Goal: Transaction & Acquisition: Book appointment/travel/reservation

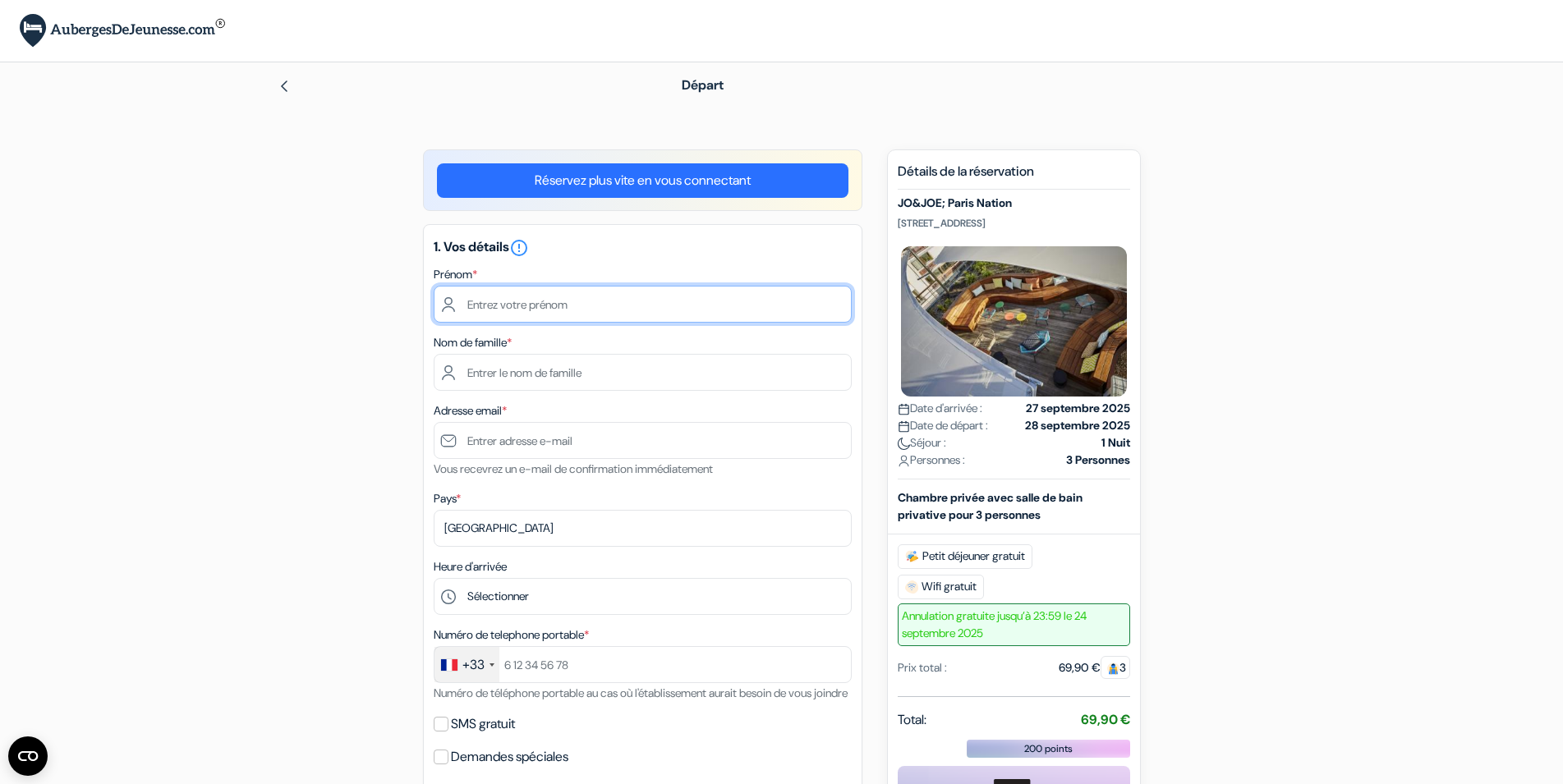
click at [666, 304] on input "text" at bounding box center [642, 304] width 418 height 37
type input "LAETITIA"
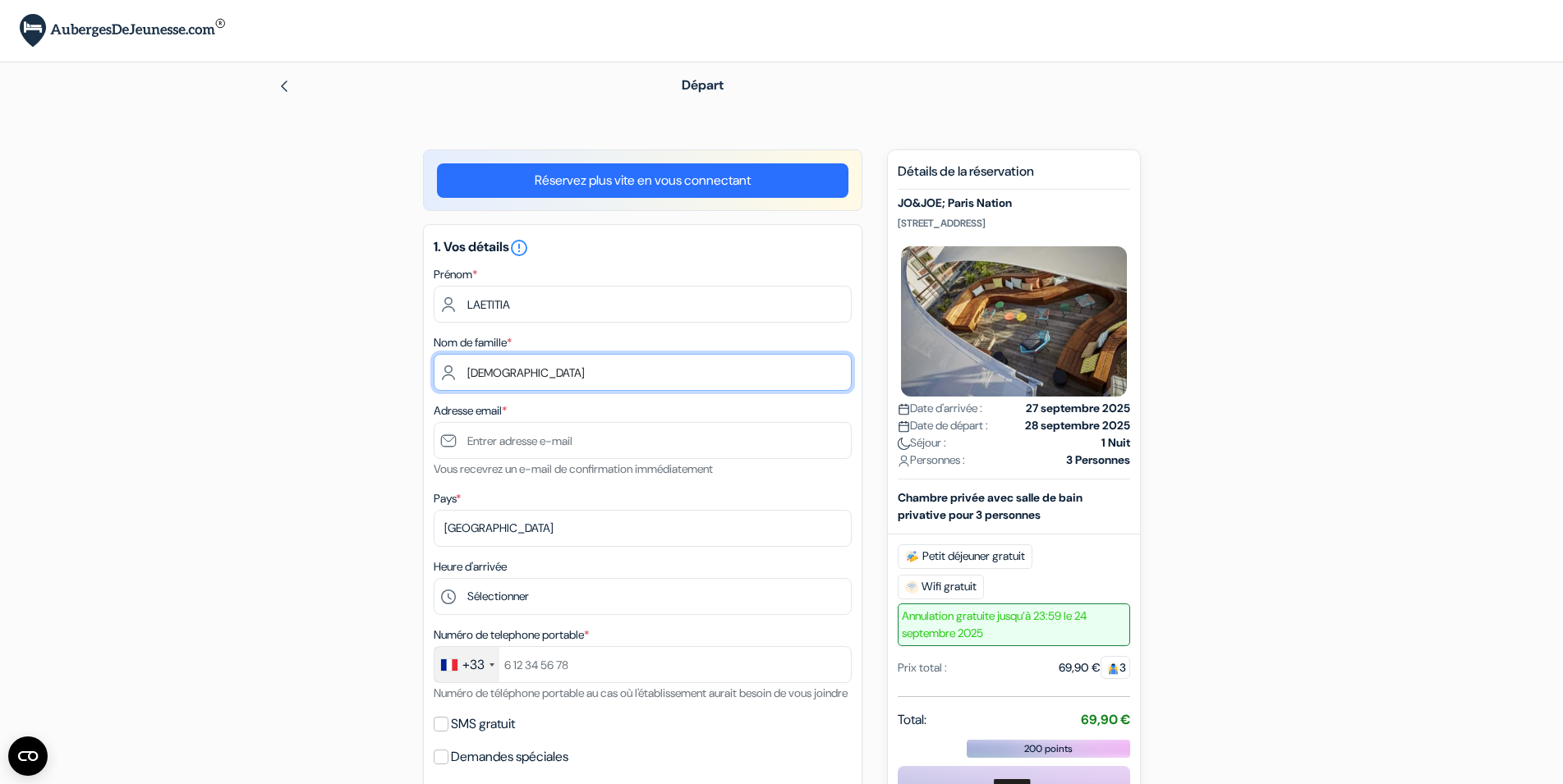
type input "[DEMOGRAPHIC_DATA]"
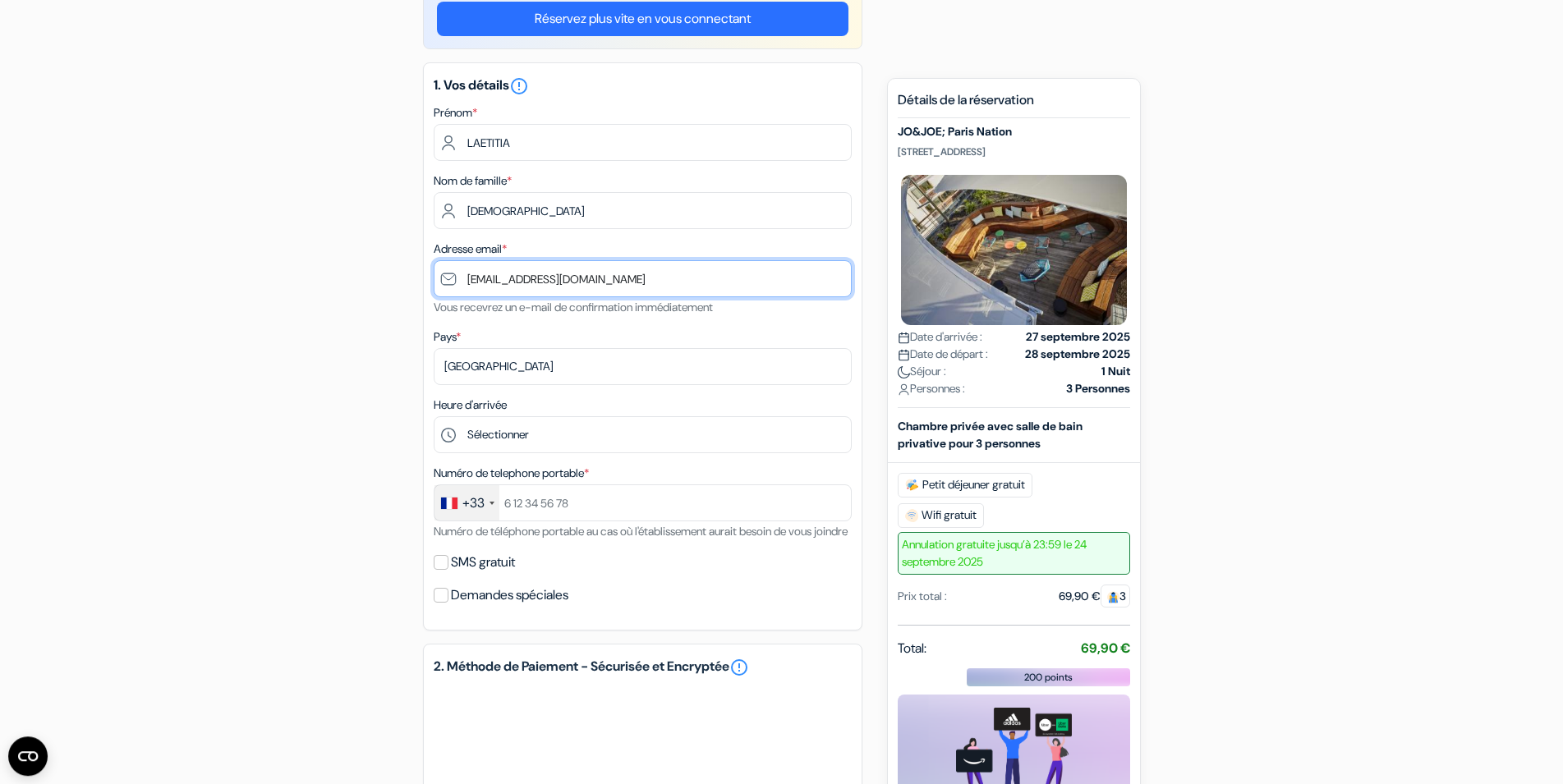
scroll to position [168, 0]
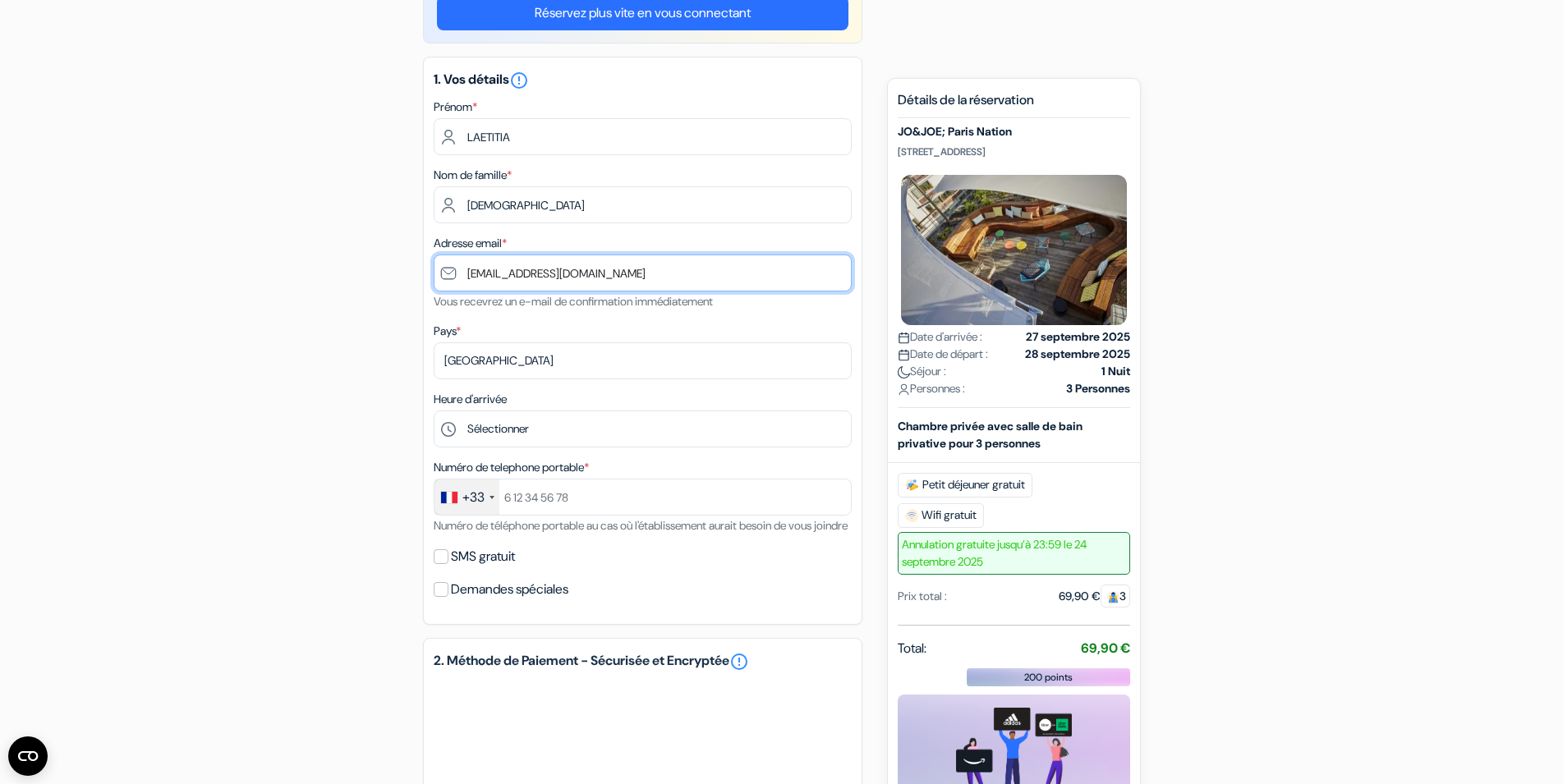
type input "[EMAIL_ADDRESS][DOMAIN_NAME]"
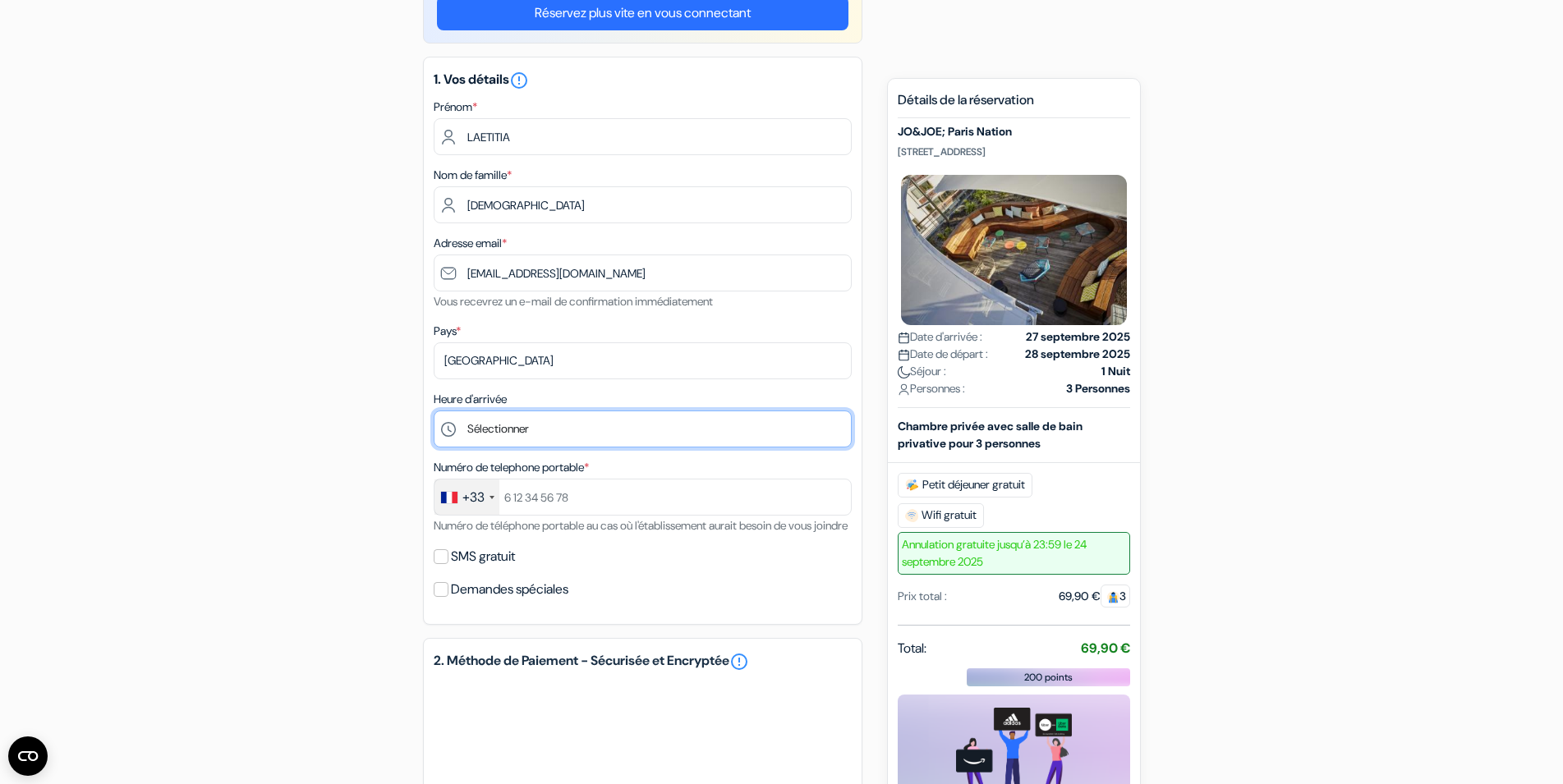
click at [434, 410] on select "Sélectionner 1:00 2:00 3:00 4:00 5:00 6:00 7:00 8:00 9:00 10:00 11:00 12:00 13:…" at bounding box center [642, 428] width 418 height 37
select select "21"
click option "21:00" at bounding box center [0, 0] width 0 height 0
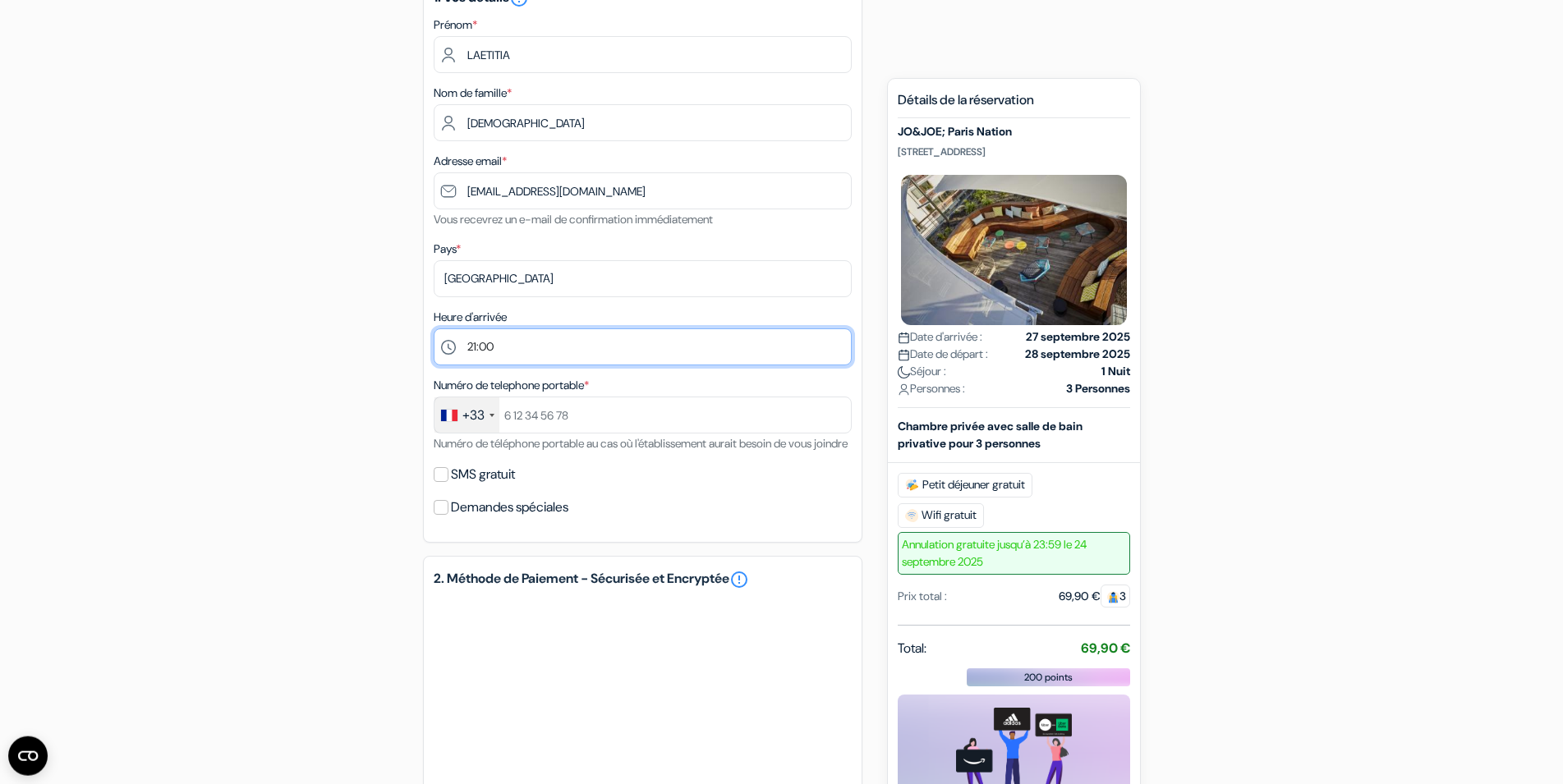
scroll to position [251, 0]
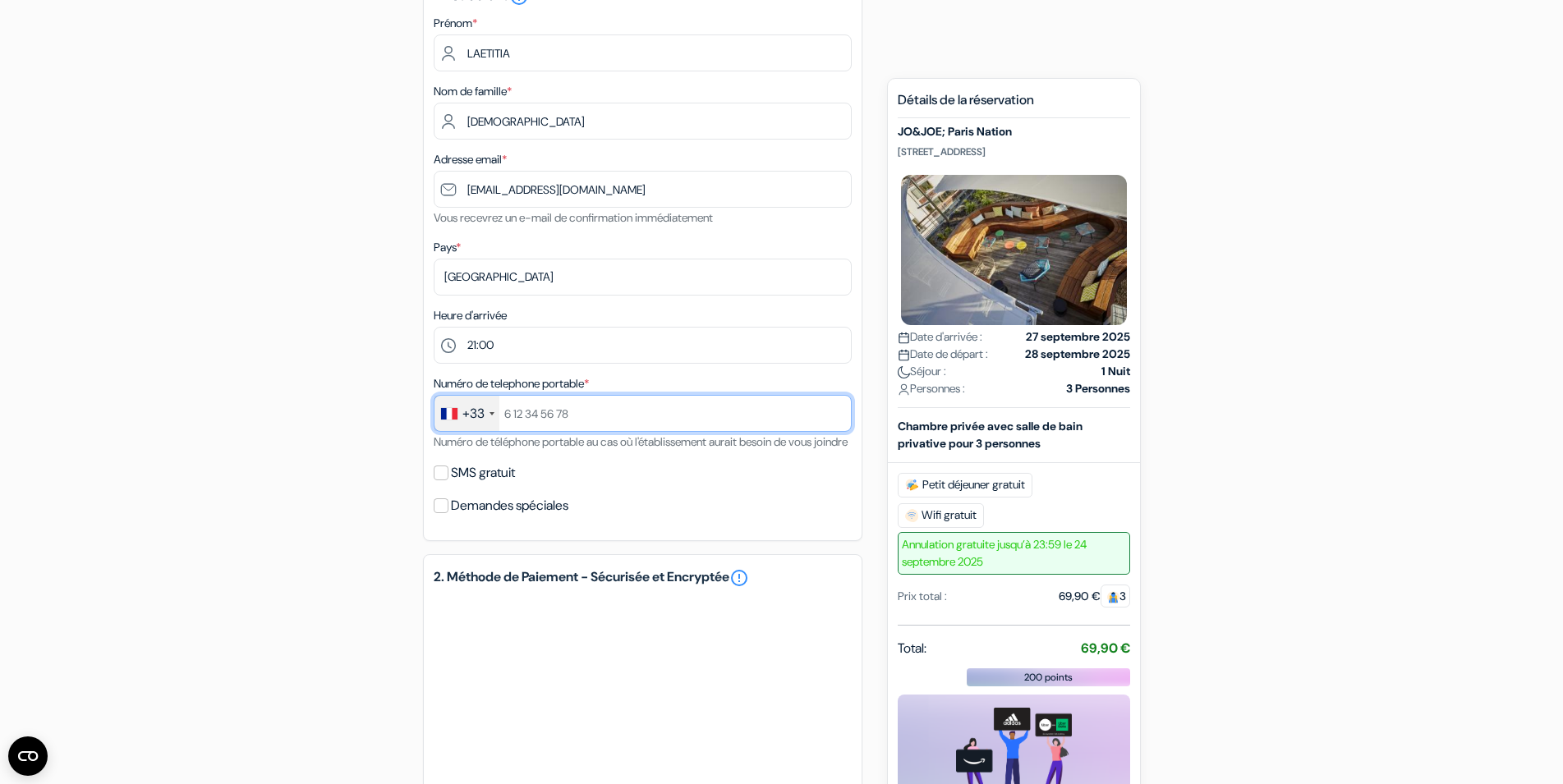
click at [604, 416] on input "text" at bounding box center [642, 413] width 418 height 37
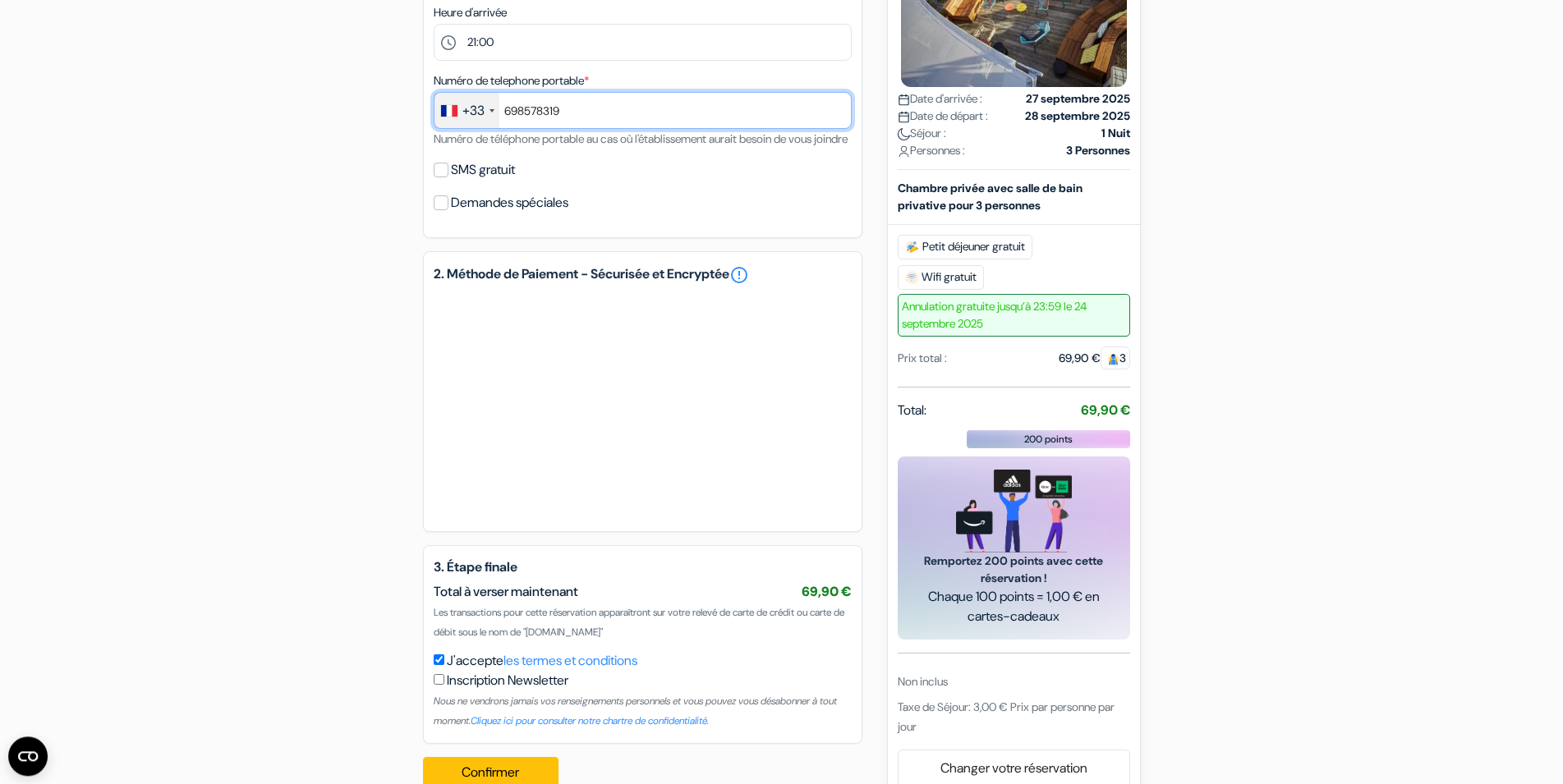
scroll to position [586, 0]
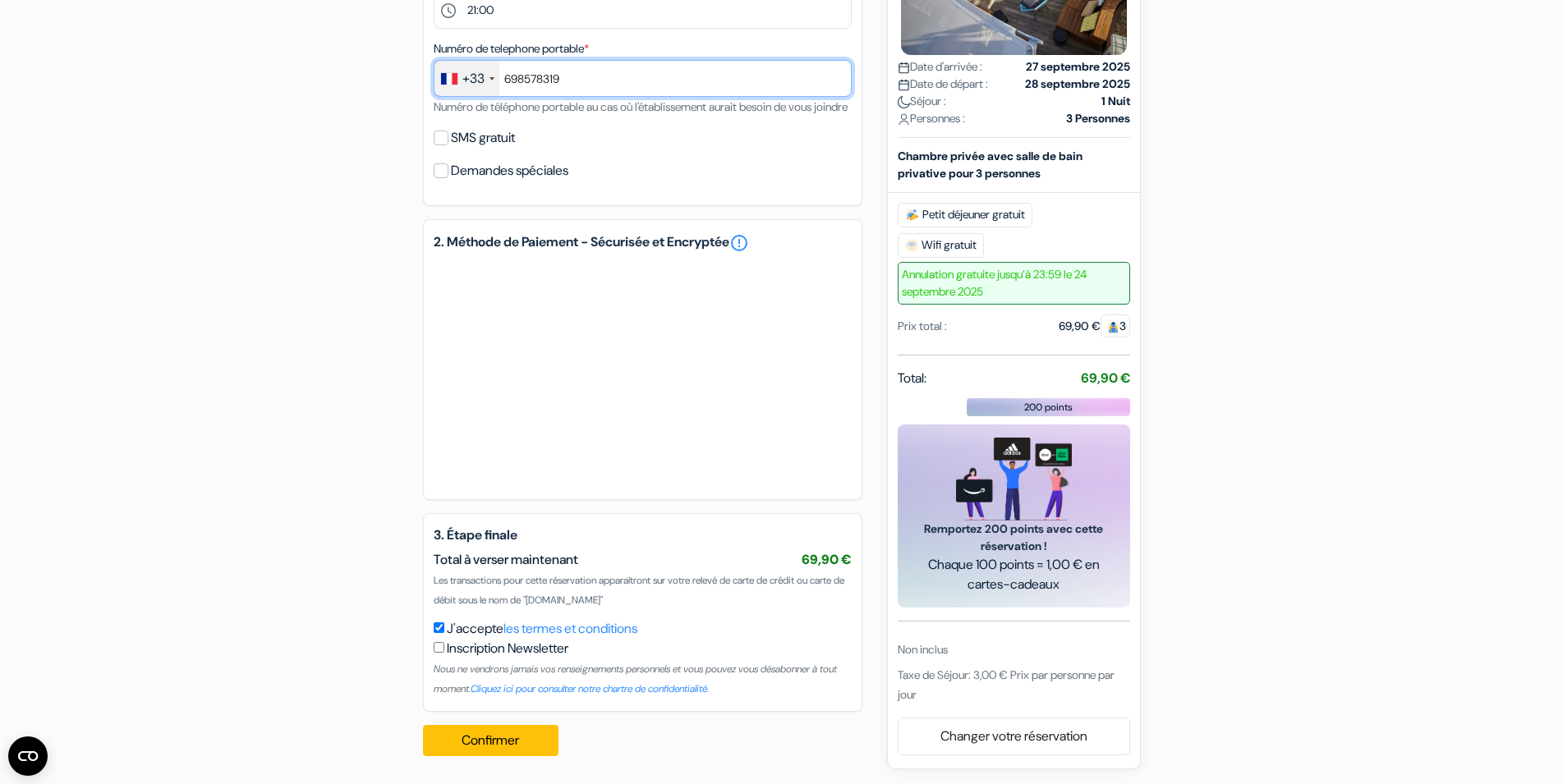
type input "698578319"
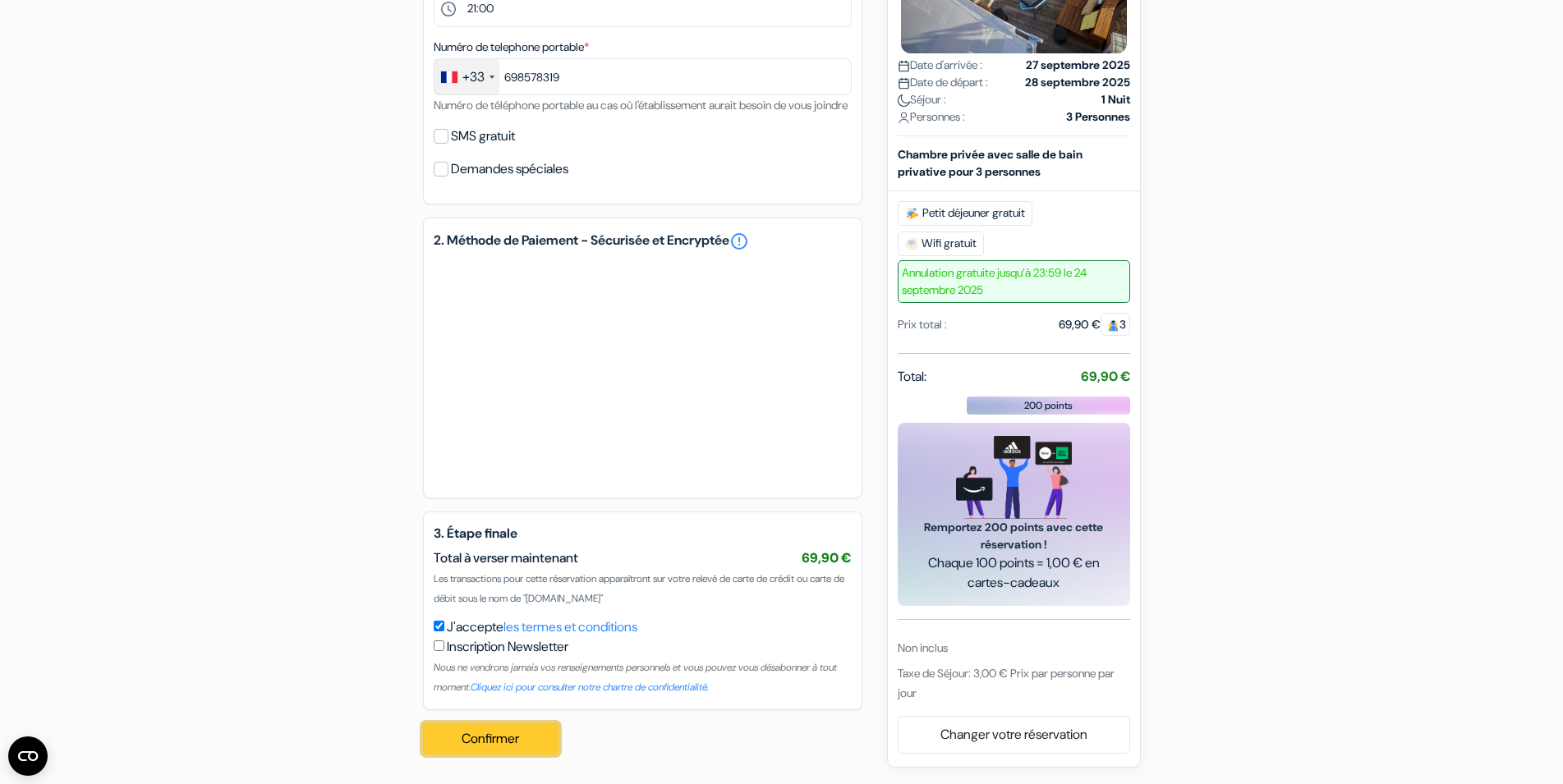
click at [509, 741] on button "Confirmer Loading..." at bounding box center [491, 738] width 136 height 31
